Goal: Download file/media

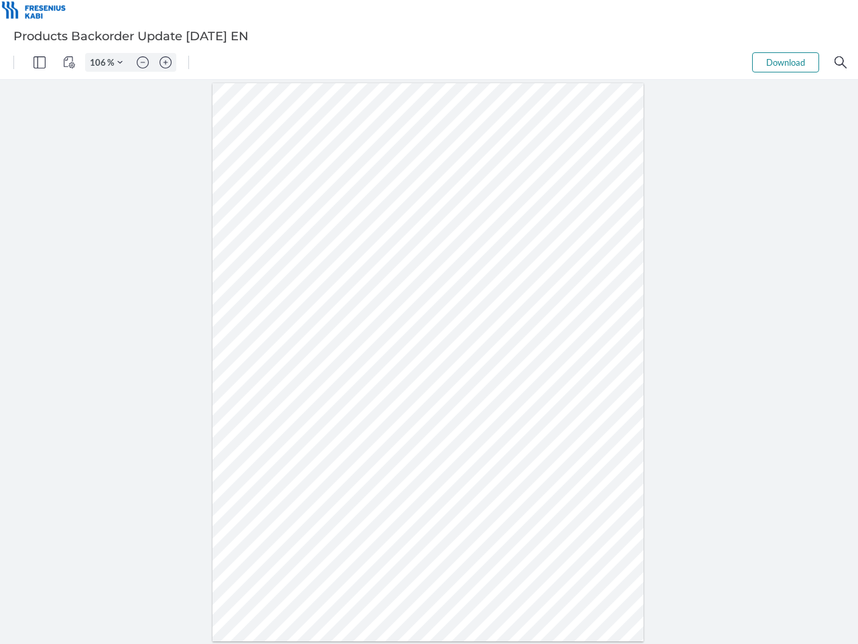
click at [40, 62] on img "Panel" at bounding box center [40, 62] width 12 height 12
click at [69, 62] on img "View Controls" at bounding box center [69, 62] width 12 height 12
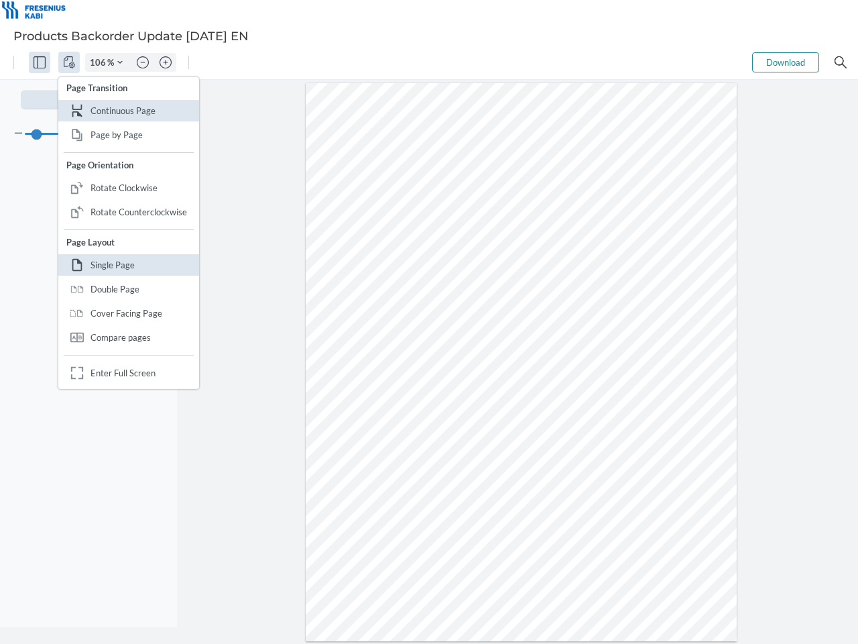
click at [100, 62] on input "106" at bounding box center [96, 62] width 21 height 12
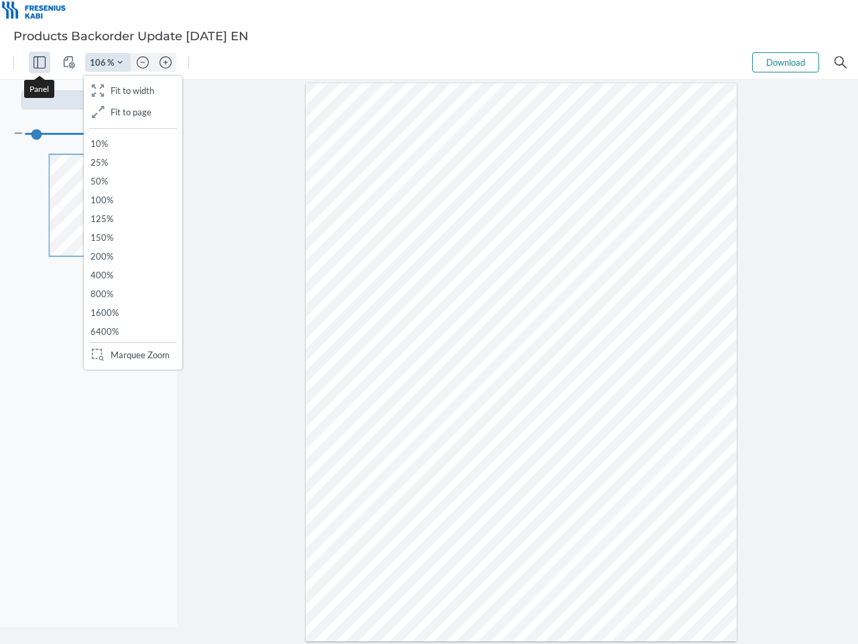
click at [120, 62] on img "Zoom Controls" at bounding box center [119, 62] width 5 height 5
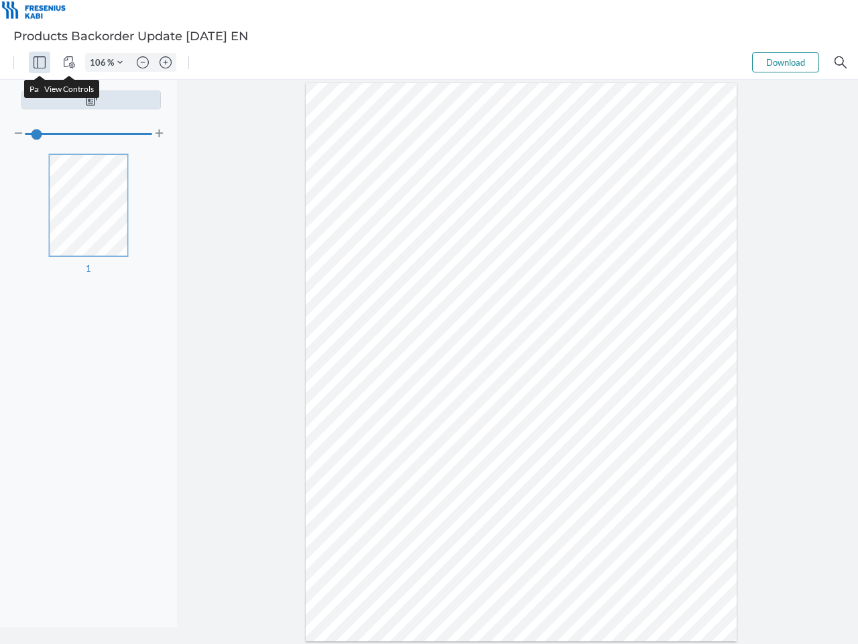
click at [143, 62] on img "Zoom out" at bounding box center [143, 62] width 12 height 12
click at [166, 62] on img "Zoom in" at bounding box center [166, 62] width 12 height 12
type input "106"
click at [786, 62] on button "Download" at bounding box center [785, 62] width 67 height 20
click at [841, 62] on img "Search" at bounding box center [841, 62] width 12 height 12
